Goal: Transaction & Acquisition: Purchase product/service

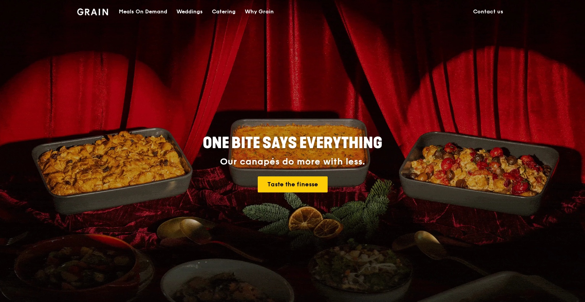
click at [147, 11] on div "Meals On Demand" at bounding box center [143, 11] width 48 height 23
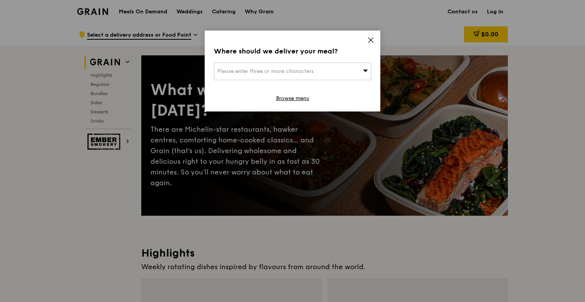
click at [370, 39] on icon at bounding box center [370, 40] width 5 height 5
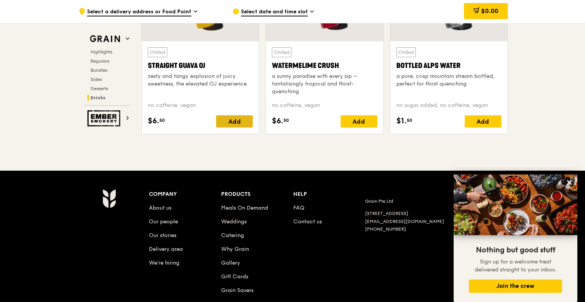
scroll to position [3097, 0]
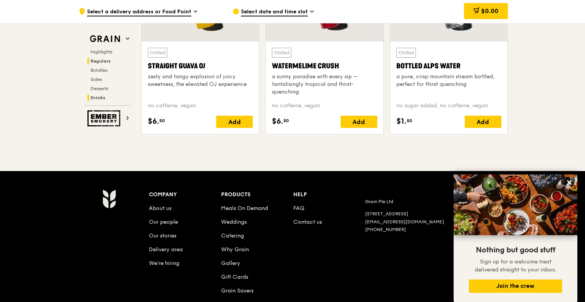
click at [101, 62] on span "Regulars" at bounding box center [100, 60] width 20 height 5
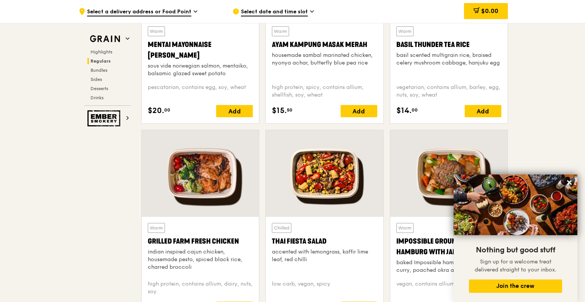
scroll to position [494, 0]
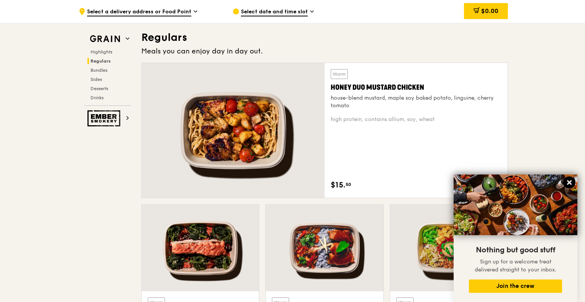
click at [570, 180] on icon at bounding box center [569, 182] width 7 height 7
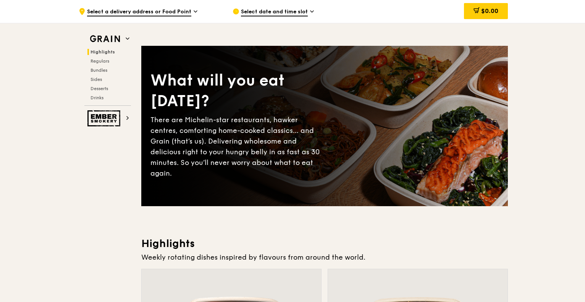
scroll to position [0, 0]
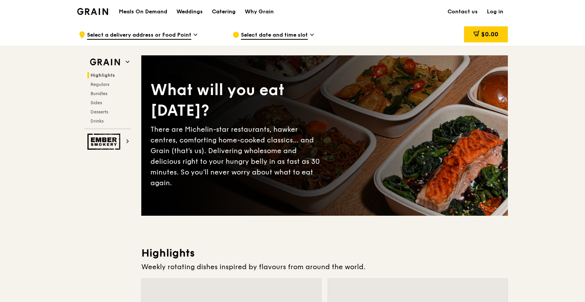
click at [218, 10] on div "Catering" at bounding box center [224, 11] width 24 height 23
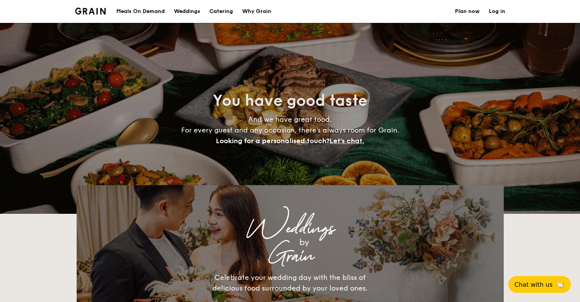
select select
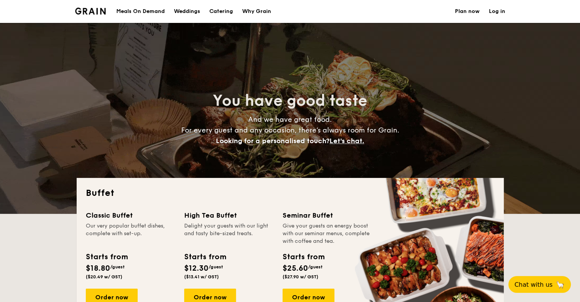
click at [222, 14] on h1 "Catering" at bounding box center [221, 11] width 24 height 23
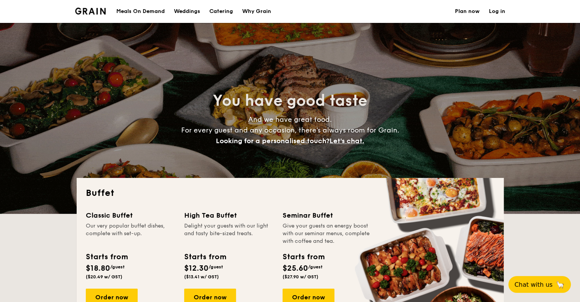
click at [148, 11] on div "Meals On Demand" at bounding box center [140, 11] width 48 height 23
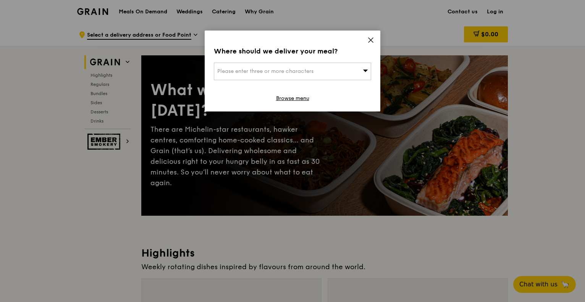
click at [372, 39] on icon at bounding box center [370, 40] width 7 height 7
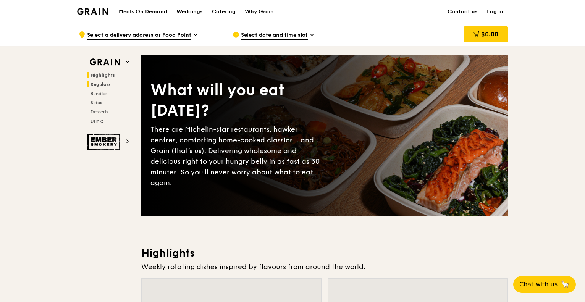
click at [106, 82] on span "Regulars" at bounding box center [100, 84] width 20 height 5
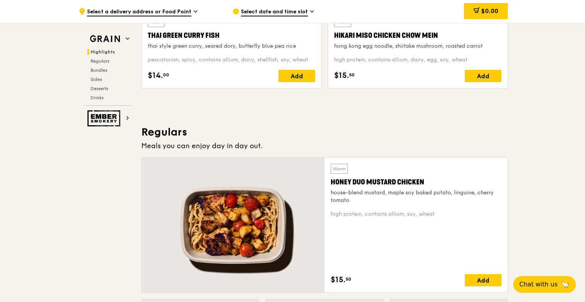
scroll to position [494, 0]
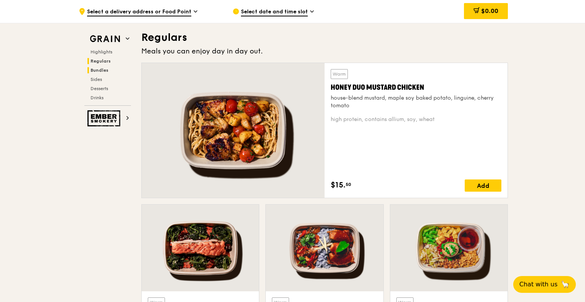
click at [99, 68] on span "Bundles" at bounding box center [99, 70] width 18 height 5
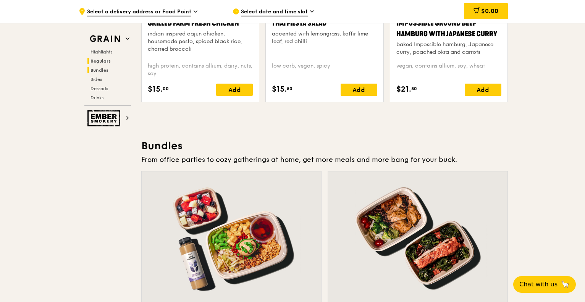
scroll to position [1091, 0]
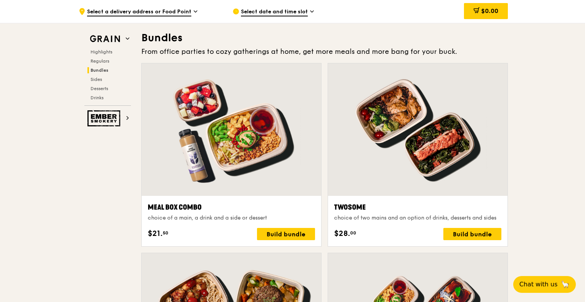
click at [188, 15] on span "Select a delivery address or Food Point" at bounding box center [139, 12] width 104 height 8
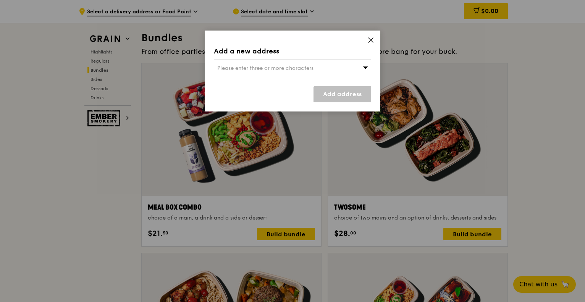
click at [372, 40] on icon at bounding box center [370, 40] width 7 height 7
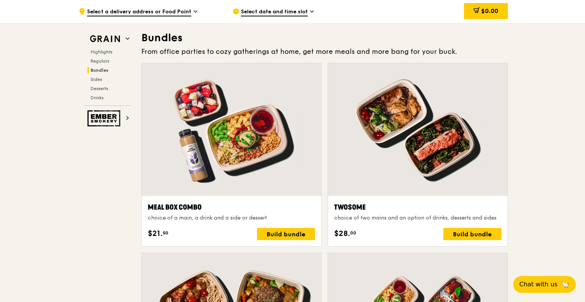
click at [292, 13] on span "Select date and time slot" at bounding box center [274, 12] width 67 height 8
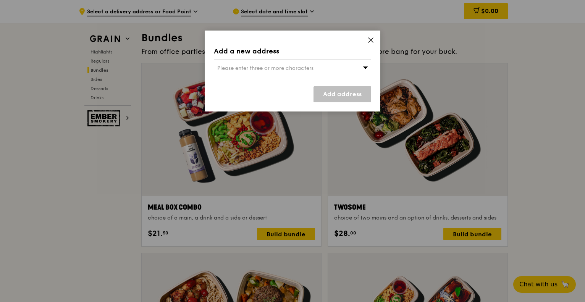
click at [369, 39] on icon at bounding box center [370, 40] width 5 height 5
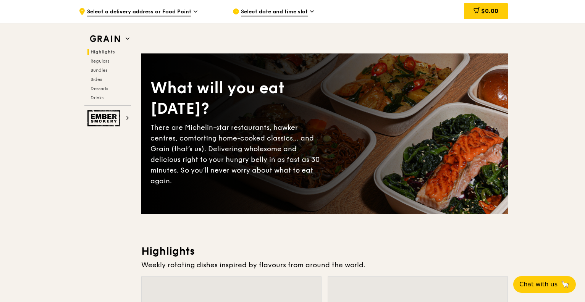
scroll to position [0, 0]
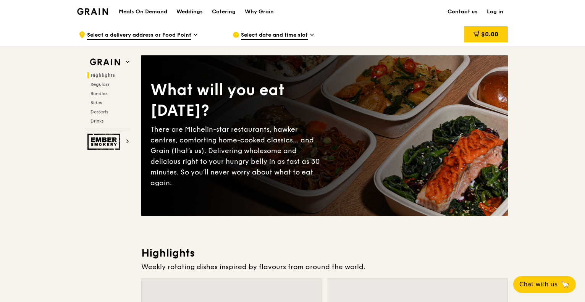
click at [174, 32] on span "Select a delivery address or Food Point" at bounding box center [139, 35] width 104 height 8
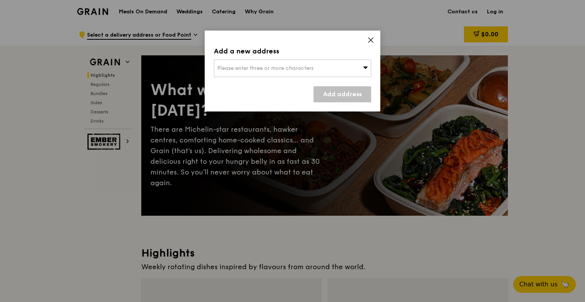
click at [332, 68] on div "Please enter three or more characters" at bounding box center [292, 69] width 157 height 18
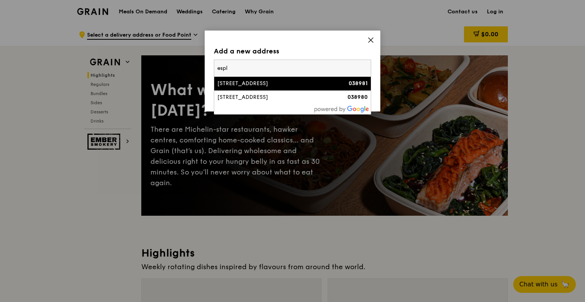
type input "espl"
click at [321, 84] on div "1 Esplanade Drive" at bounding box center [273, 84] width 113 height 8
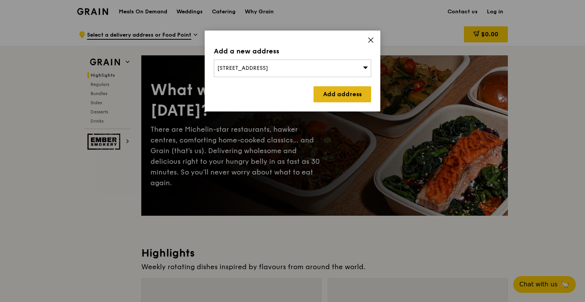
click at [352, 89] on link "Add address" at bounding box center [342, 94] width 58 height 16
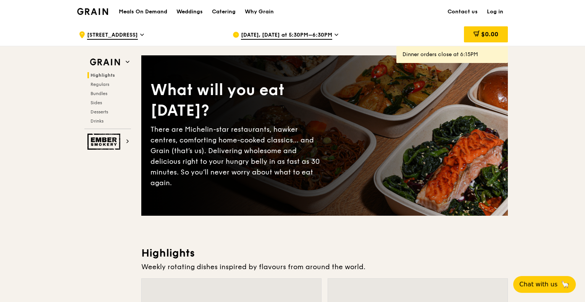
click at [319, 35] on span "Oct 13, Today at 5:30PM–6:30PM" at bounding box center [286, 35] width 91 height 8
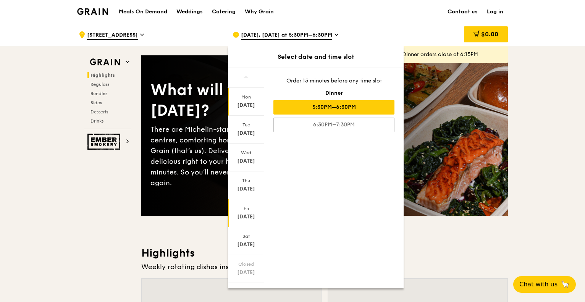
click at [247, 213] on div "Oct 17" at bounding box center [246, 217] width 34 height 8
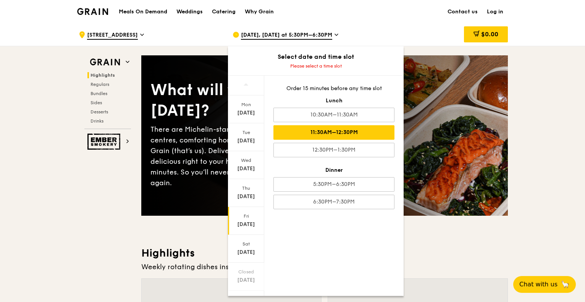
click at [347, 131] on div "11:30AM–12:30PM" at bounding box center [333, 132] width 121 height 15
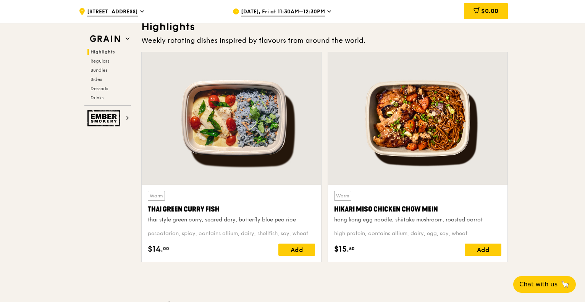
scroll to position [191, 0]
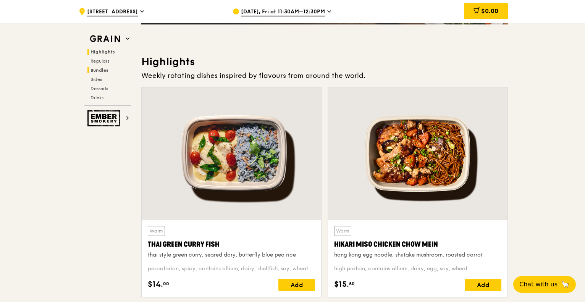
click at [102, 71] on span "Bundles" at bounding box center [99, 70] width 18 height 5
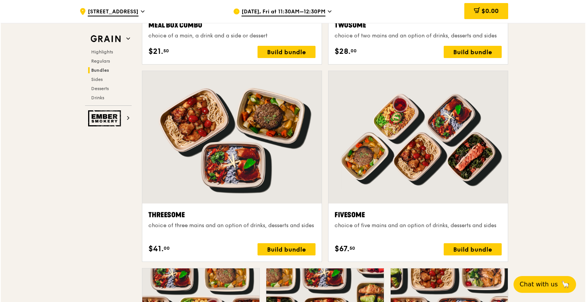
scroll to position [1282, 0]
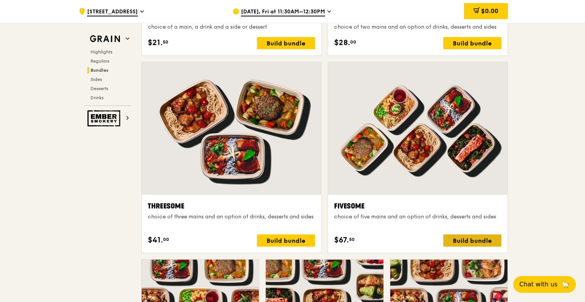
click at [466, 238] on div "Build bundle" at bounding box center [472, 240] width 58 height 12
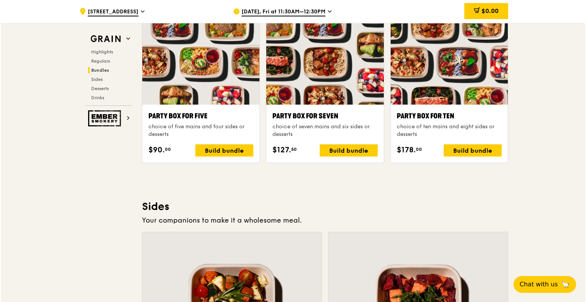
scroll to position [1549, 0]
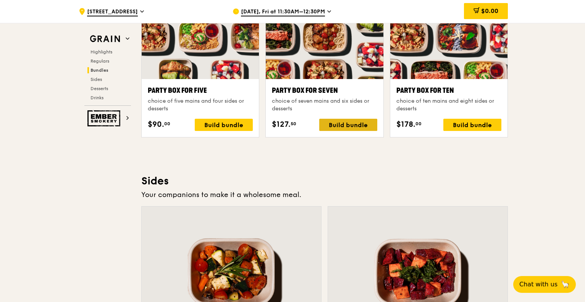
click at [338, 125] on div "Build bundle" at bounding box center [348, 125] width 58 height 12
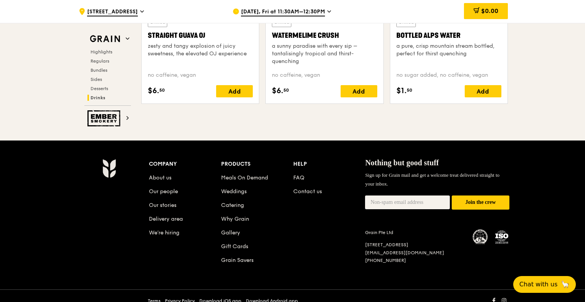
scroll to position [3135, 0]
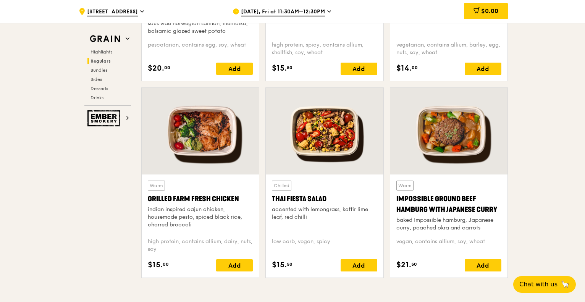
scroll to position [846, 0]
